Goal: Information Seeking & Learning: Learn about a topic

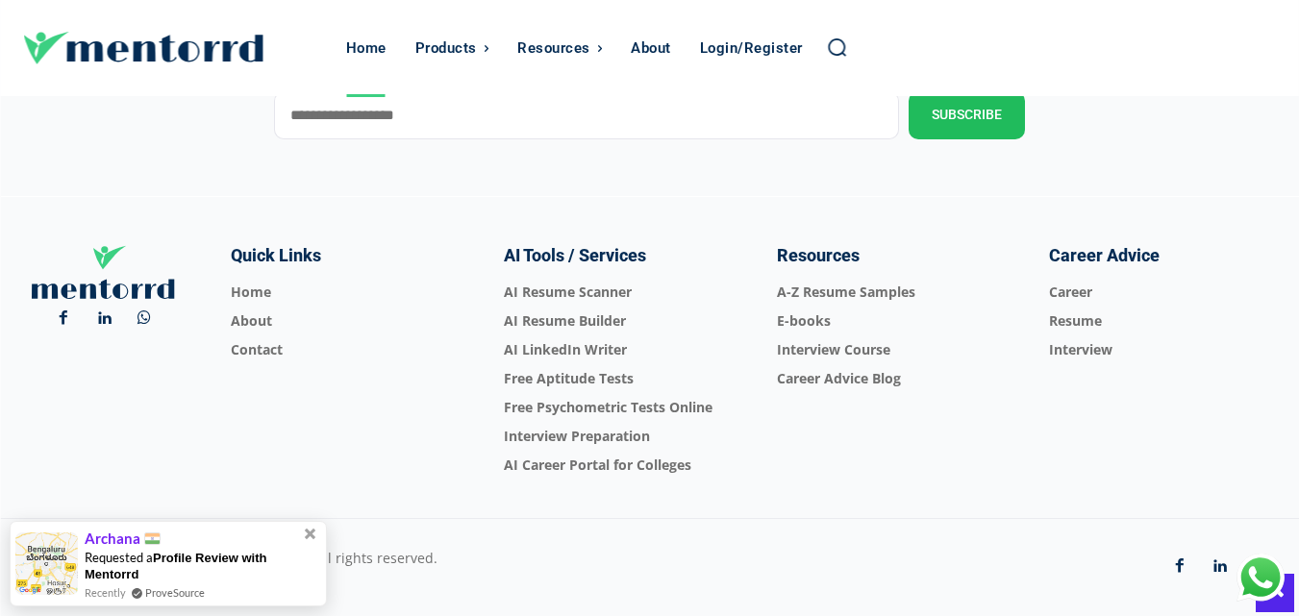
scroll to position [6899, 0]
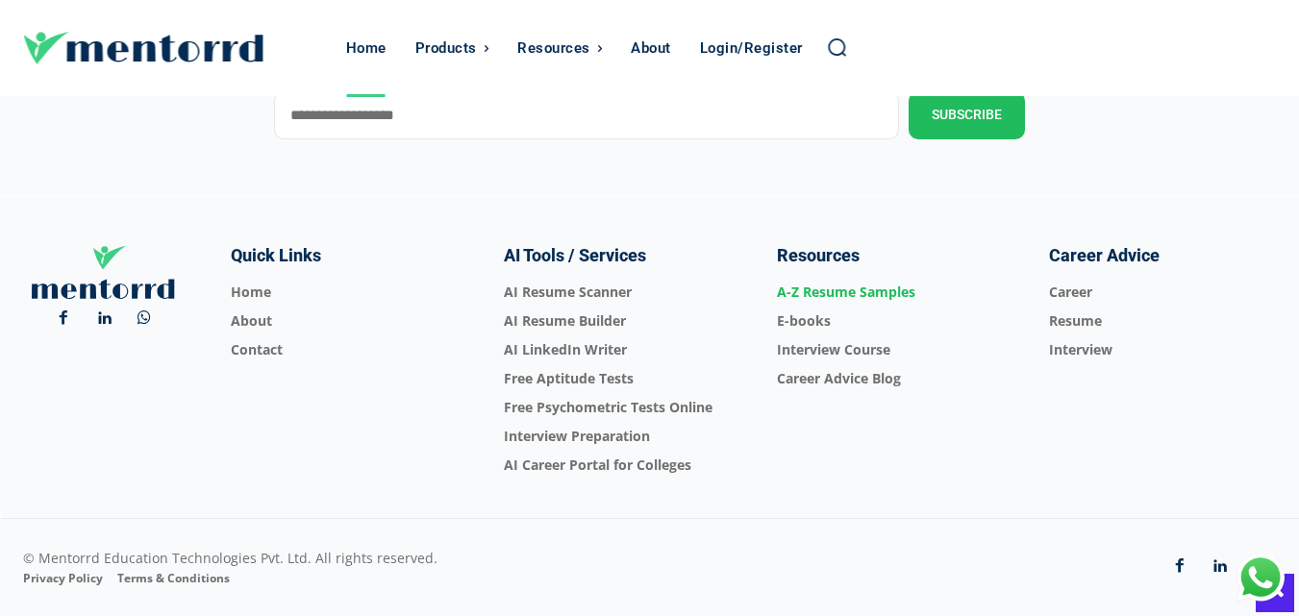
click at [871, 289] on span "A-Z Resume Samples" at bounding box center [890, 292] width 227 height 29
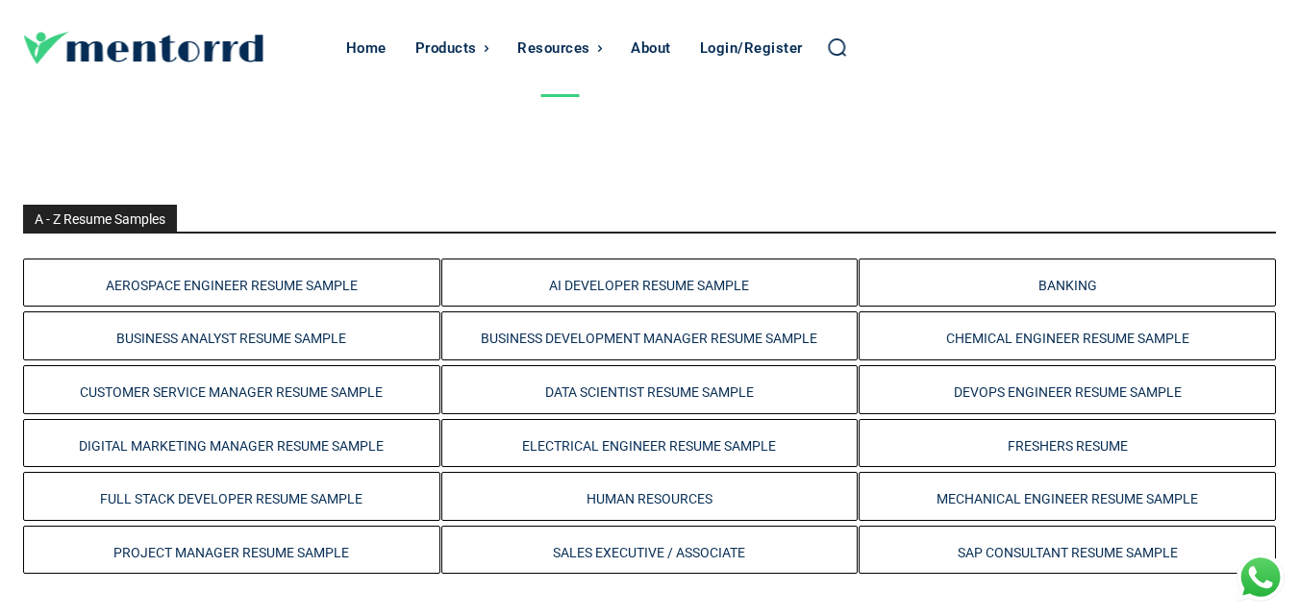
scroll to position [385, 0]
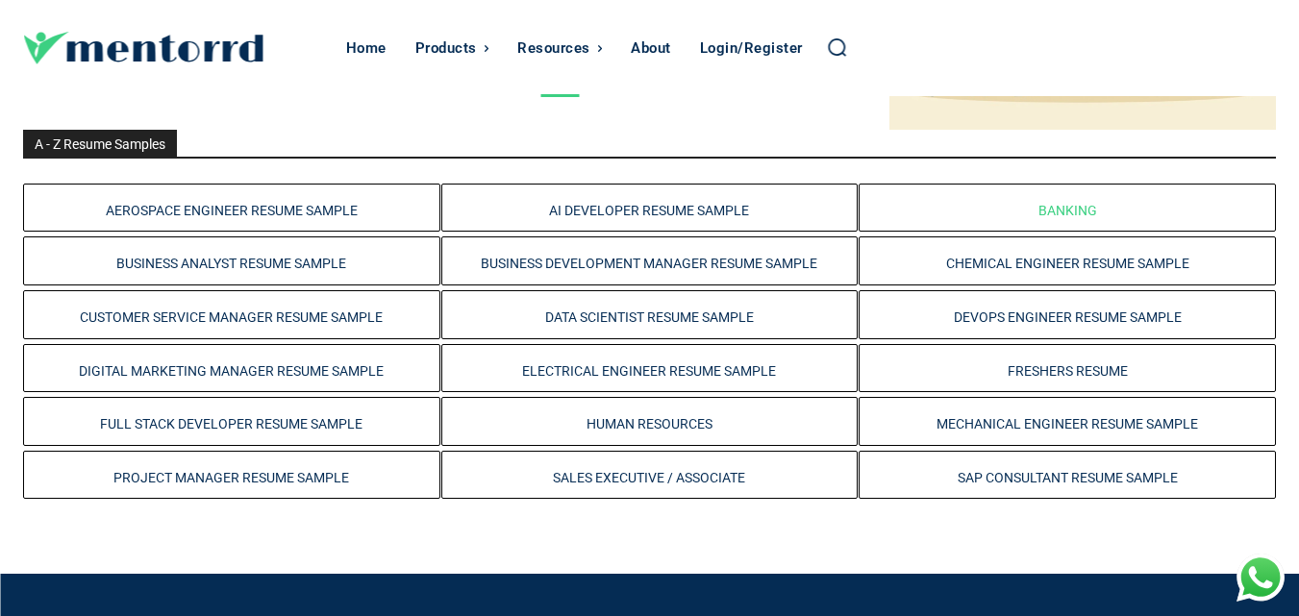
click at [1069, 208] on link "Banking" at bounding box center [1068, 210] width 59 height 15
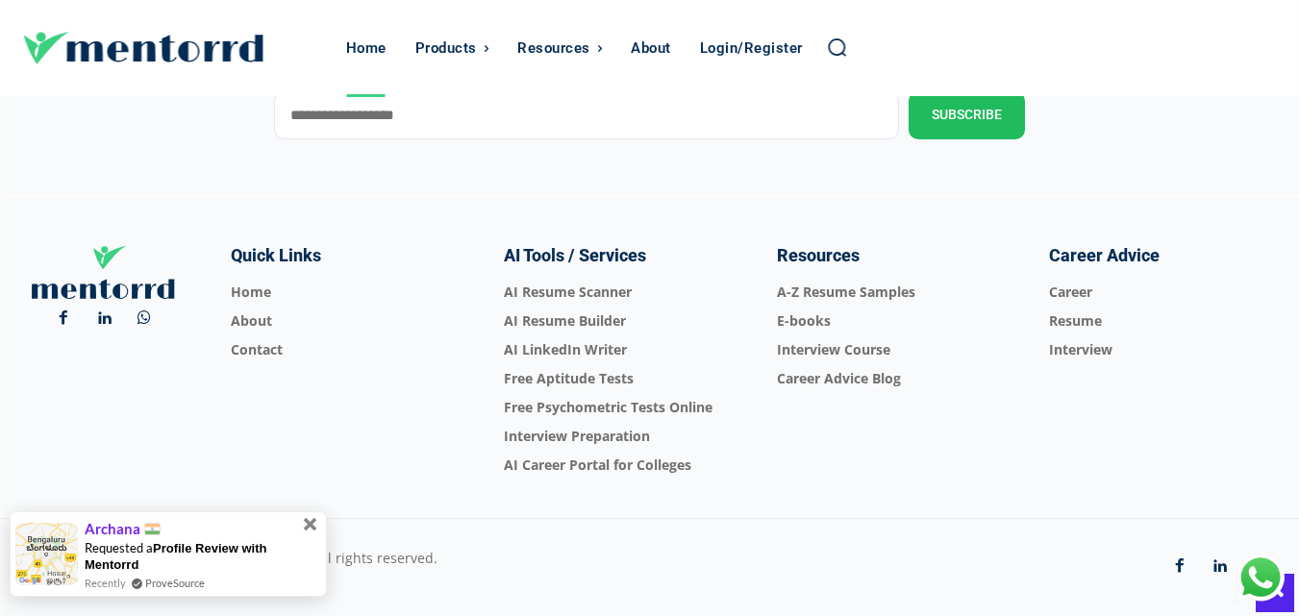
click at [313, 524] on span at bounding box center [310, 524] width 13 height 13
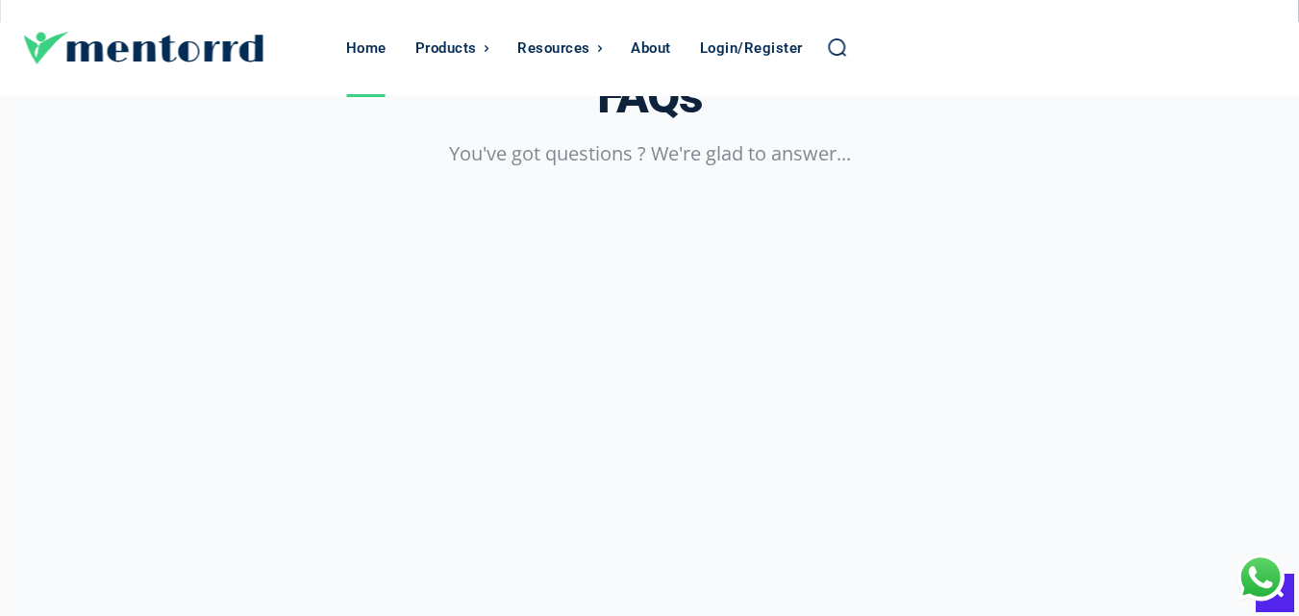
scroll to position [3245, 0]
